Goal: Navigation & Orientation: Go to known website

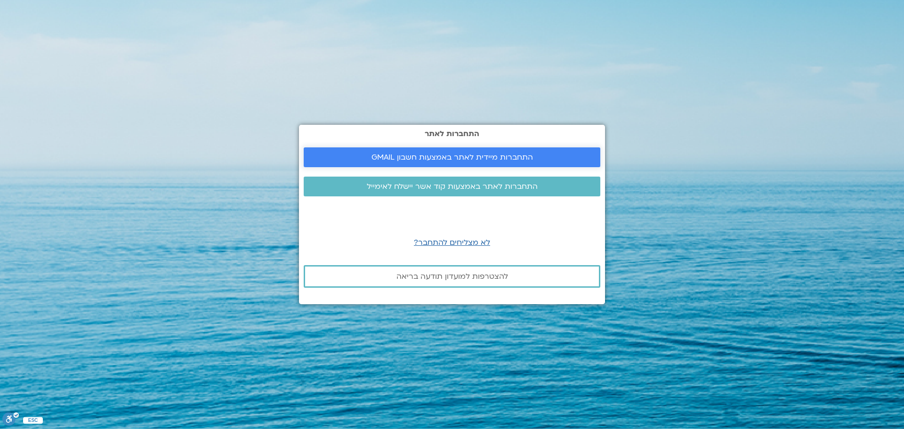
click at [453, 154] on span "התחברות מיידית לאתר באמצעות חשבון GMAIL" at bounding box center [453, 157] width 162 height 8
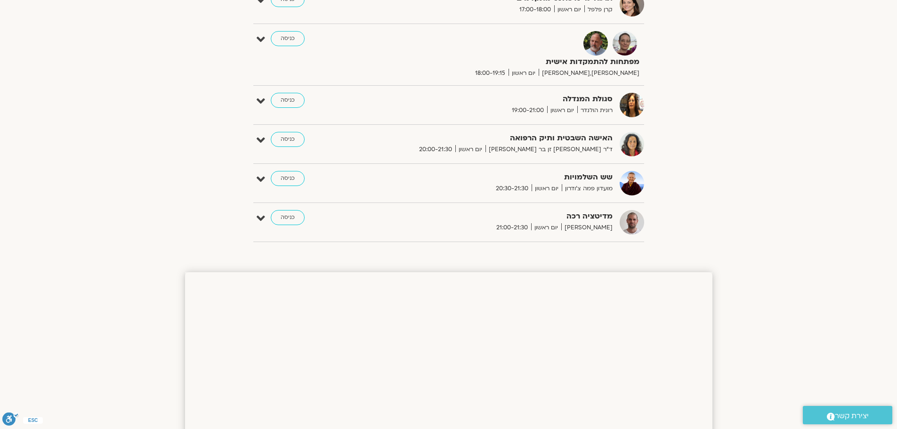
scroll to position [471, 0]
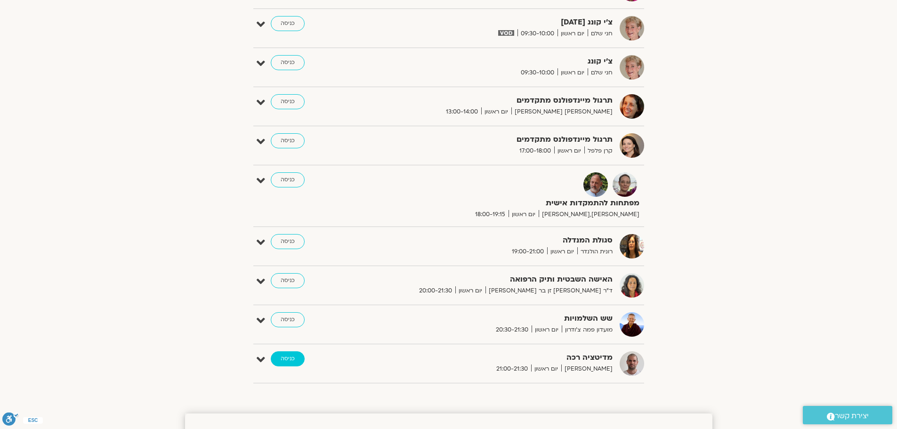
click at [284, 360] on link "כניסה" at bounding box center [288, 358] width 34 height 15
